Goal: Information Seeking & Learning: Learn about a topic

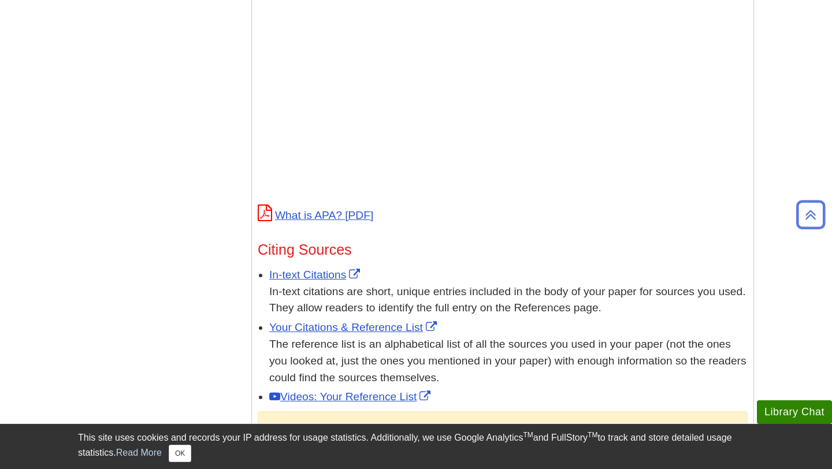
scroll to position [468, 0]
click at [164, 130] on div "Menu APA Home APA Home What is APA Style? Format Your Paper Commonly Used Sourc…" at bounding box center [416, 214] width 694 height 1046
click at [335, 209] on link "What is APA?" at bounding box center [316, 215] width 116 height 12
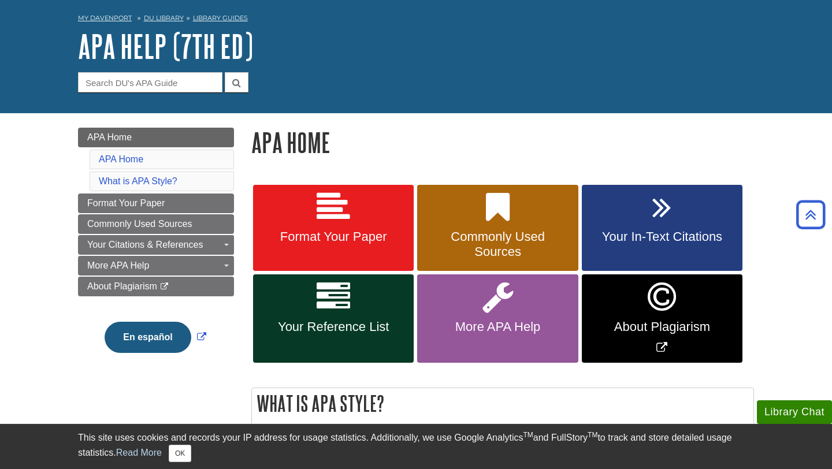
scroll to position [20, 0]
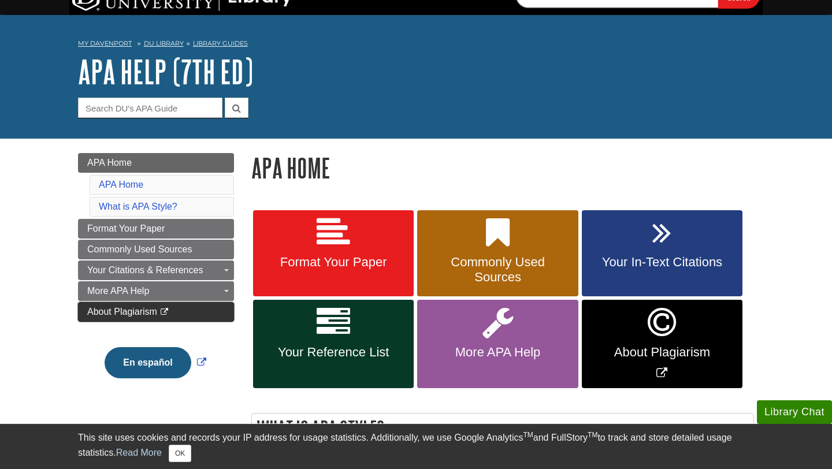
click at [118, 309] on span "About Plagiarism" at bounding box center [122, 312] width 70 height 10
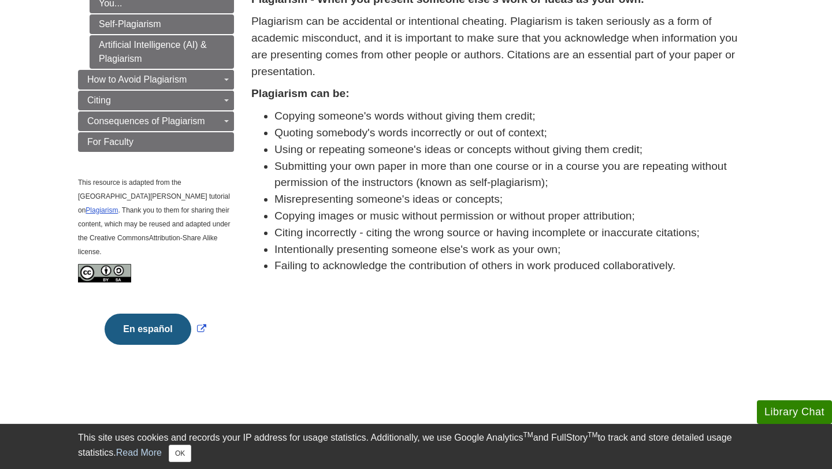
scroll to position [213, 0]
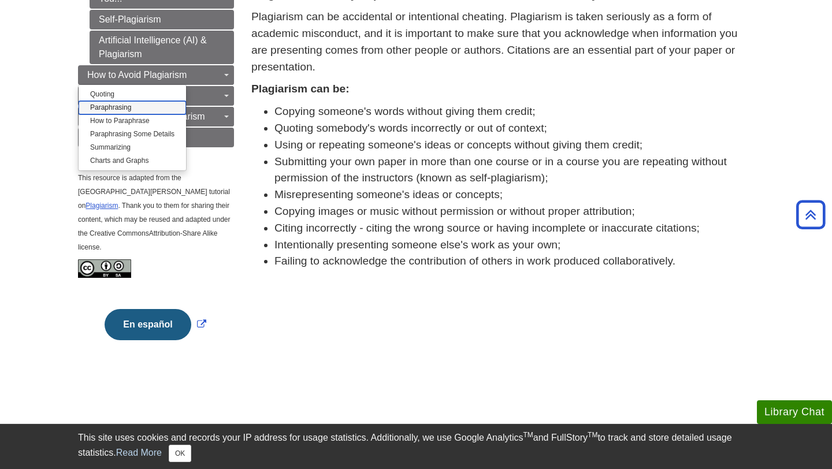
click at [123, 102] on link "Paraphrasing" at bounding box center [133, 107] width 108 height 13
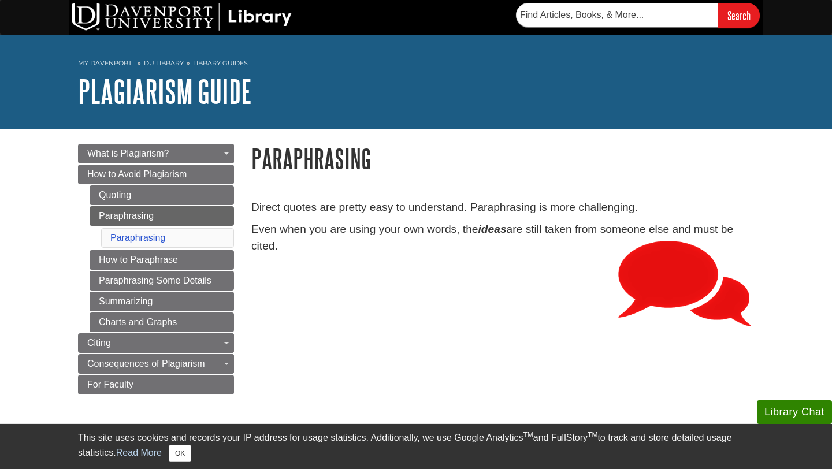
click at [180, 243] on li "Paraphrasing" at bounding box center [167, 238] width 133 height 20
click at [176, 215] on link "Paraphrasing" at bounding box center [162, 216] width 145 height 20
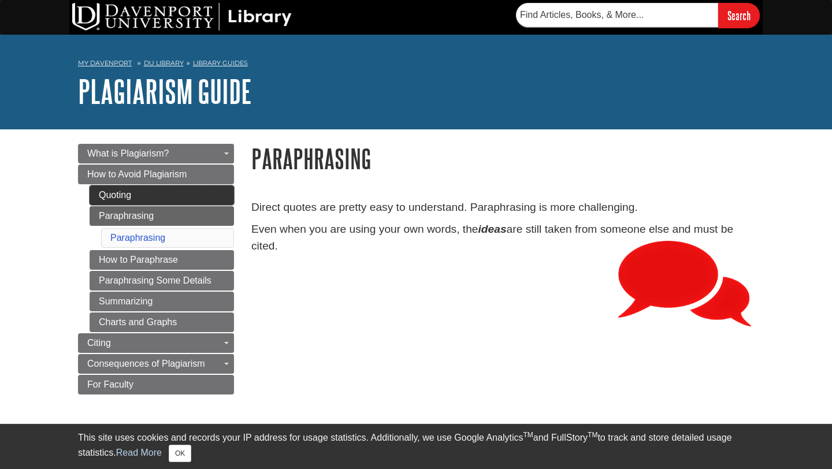
click at [170, 199] on link "Quoting" at bounding box center [162, 196] width 145 height 20
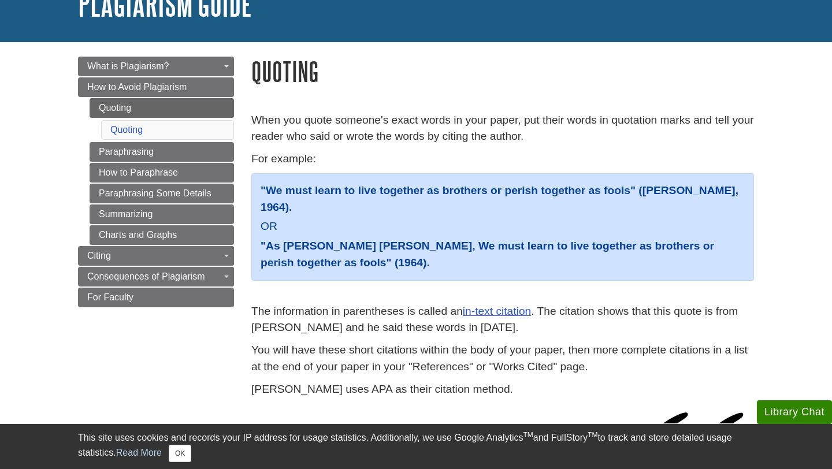
scroll to position [90, 0]
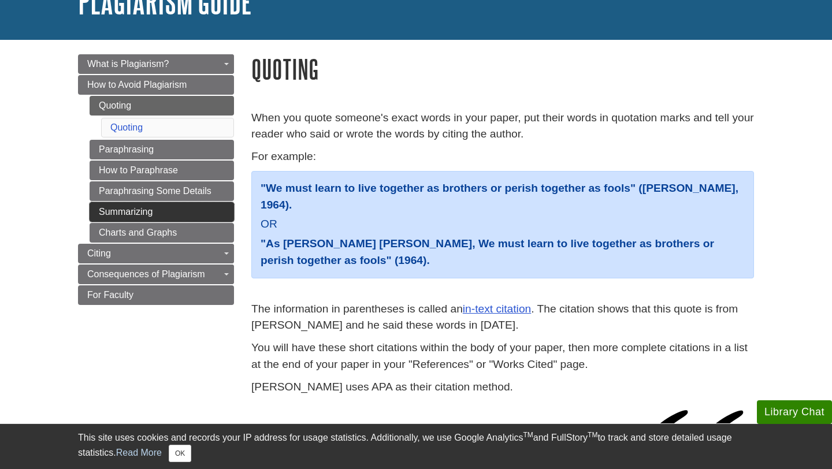
click at [124, 208] on link "Summarizing" at bounding box center [162, 212] width 145 height 20
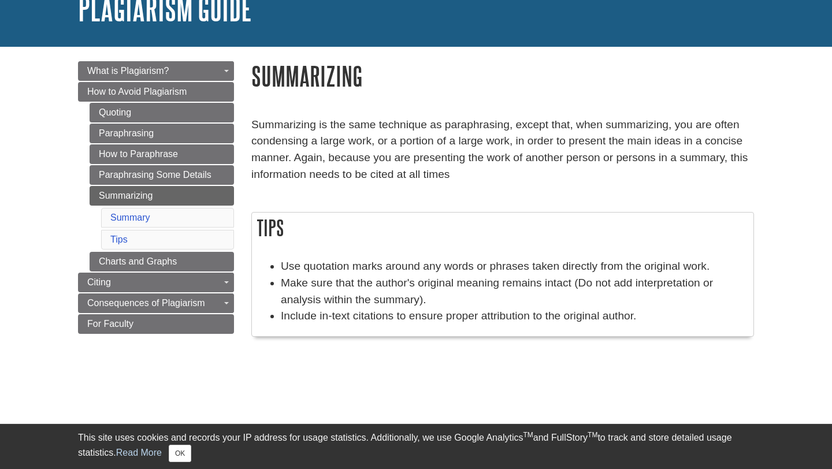
scroll to position [84, 0]
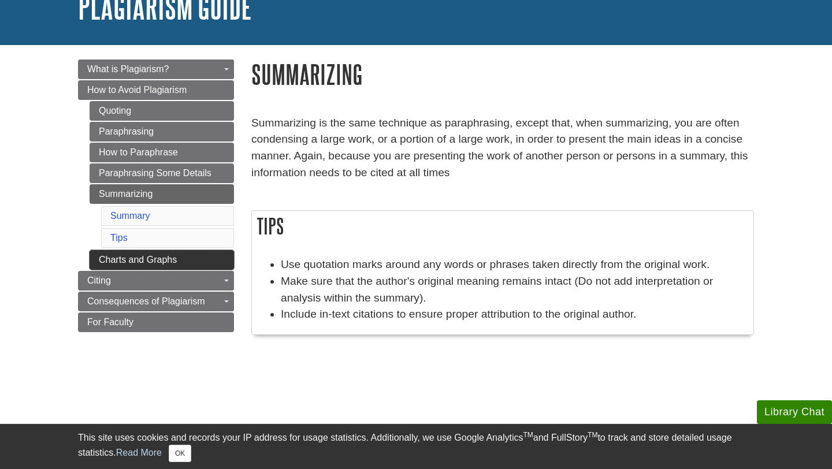
click at [150, 262] on link "Charts and Graphs" at bounding box center [162, 260] width 145 height 20
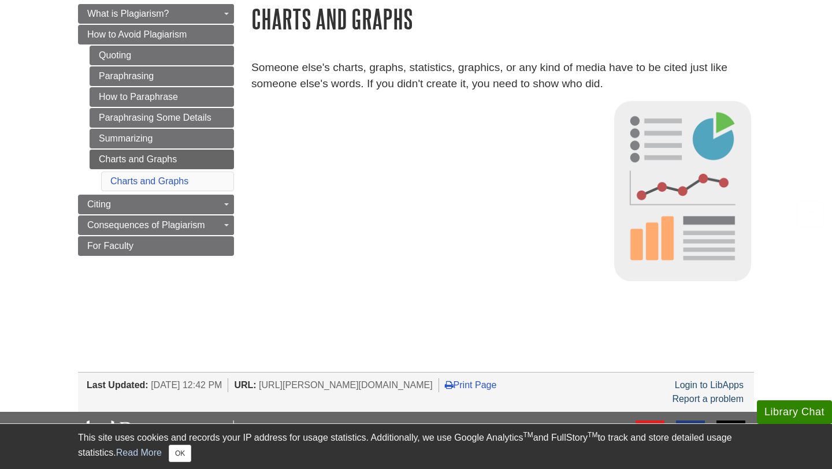
scroll to position [175, 0]
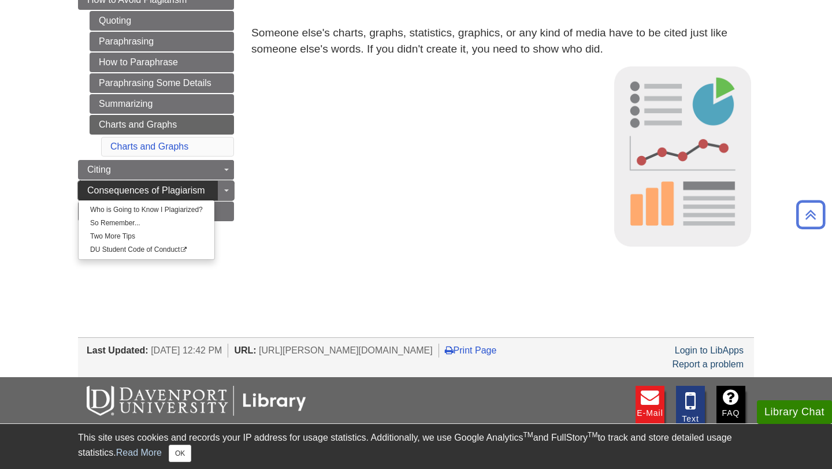
click at [131, 192] on span "Consequences of Plagiarism" at bounding box center [146, 191] width 118 height 10
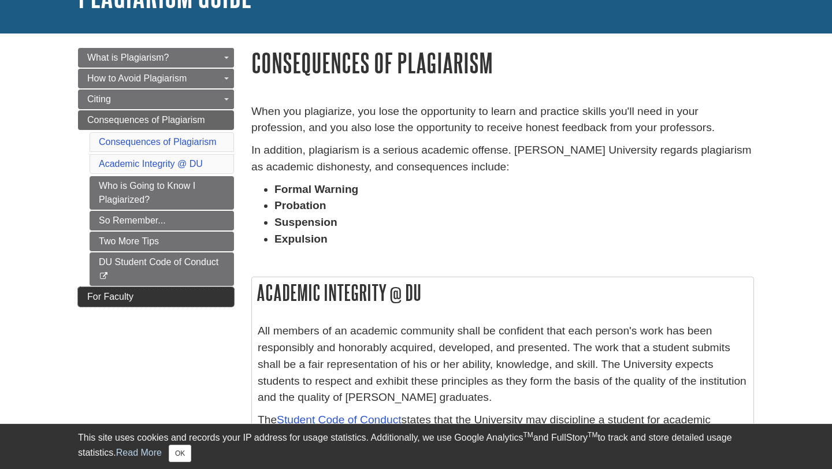
scroll to position [97, 0]
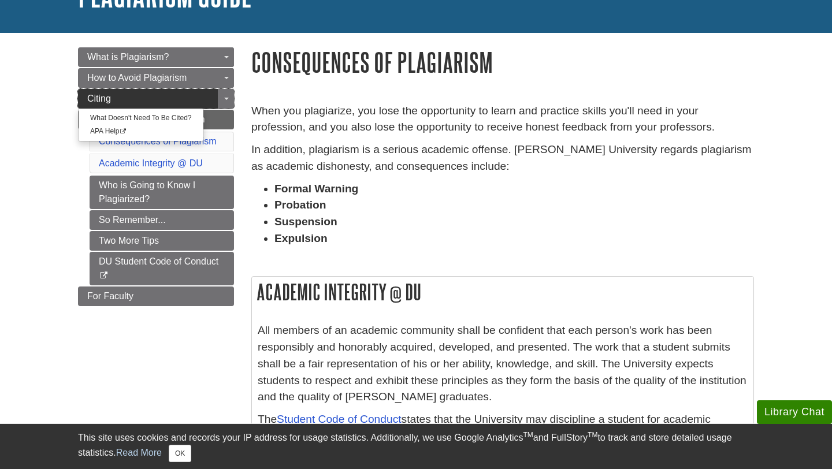
click at [124, 102] on link "Citing" at bounding box center [156, 99] width 156 height 20
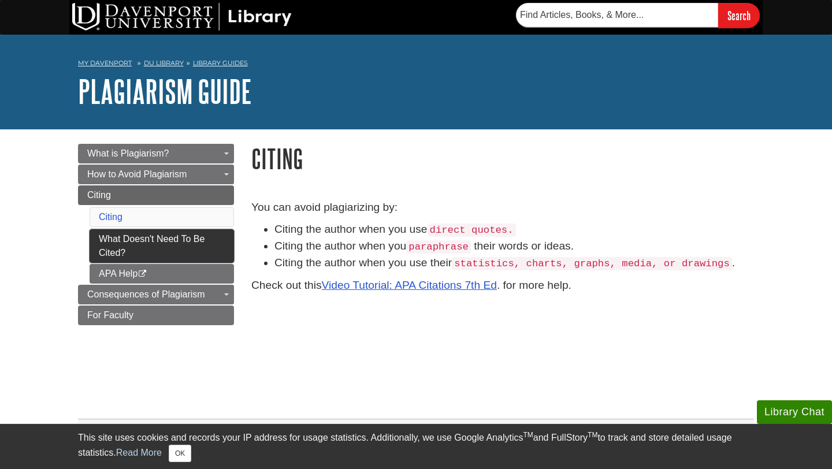
click at [155, 253] on link "What Doesn't Need To Be Cited?" at bounding box center [162, 246] width 145 height 34
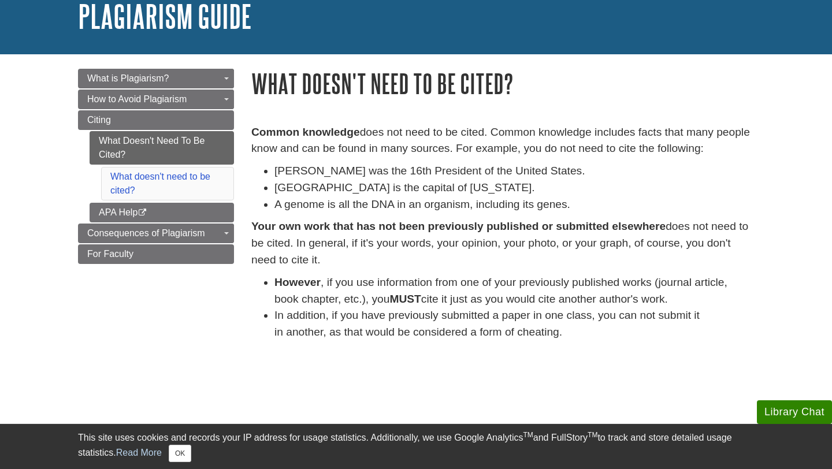
scroll to position [94, 0]
